Goal: Answer question/provide support

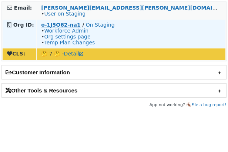
click at [61, 24] on strong "o-1J5Q62-na1" at bounding box center [60, 25] width 39 height 6
click at [48, 25] on strong "16NEE6" at bounding box center [52, 25] width 22 height 6
click at [52, 24] on strong "u-2YQ2" at bounding box center [51, 25] width 21 height 6
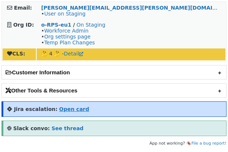
click at [75, 55] on strong "Open card" at bounding box center [74, 109] width 30 height 6
